Goal: Transaction & Acquisition: Purchase product/service

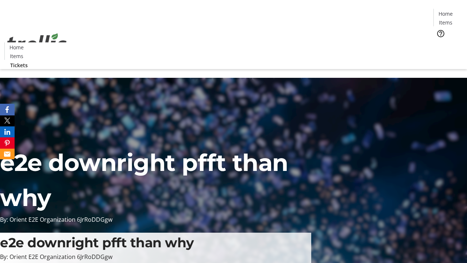
click at [440, 42] on span "Tickets" at bounding box center [449, 46] width 18 height 8
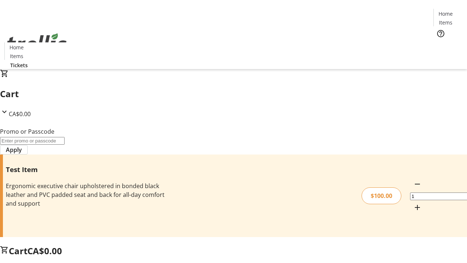
type input "PERCENT"
